Goal: Task Accomplishment & Management: Complete application form

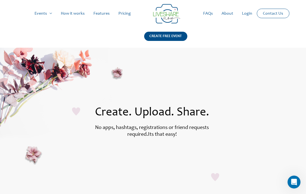
click at [76, 13] on link "How it works" at bounding box center [72, 13] width 33 height 17
click at [75, 15] on link "How it works" at bounding box center [72, 13] width 33 height 17
click at [166, 37] on div "CREATE FREE EVENT" at bounding box center [165, 36] width 43 height 9
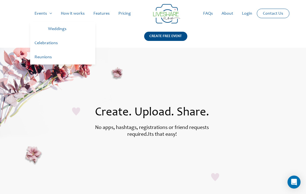
click at [55, 42] on link "Celebrations" at bounding box center [62, 43] width 65 height 14
